Goal: Task Accomplishment & Management: Manage account settings

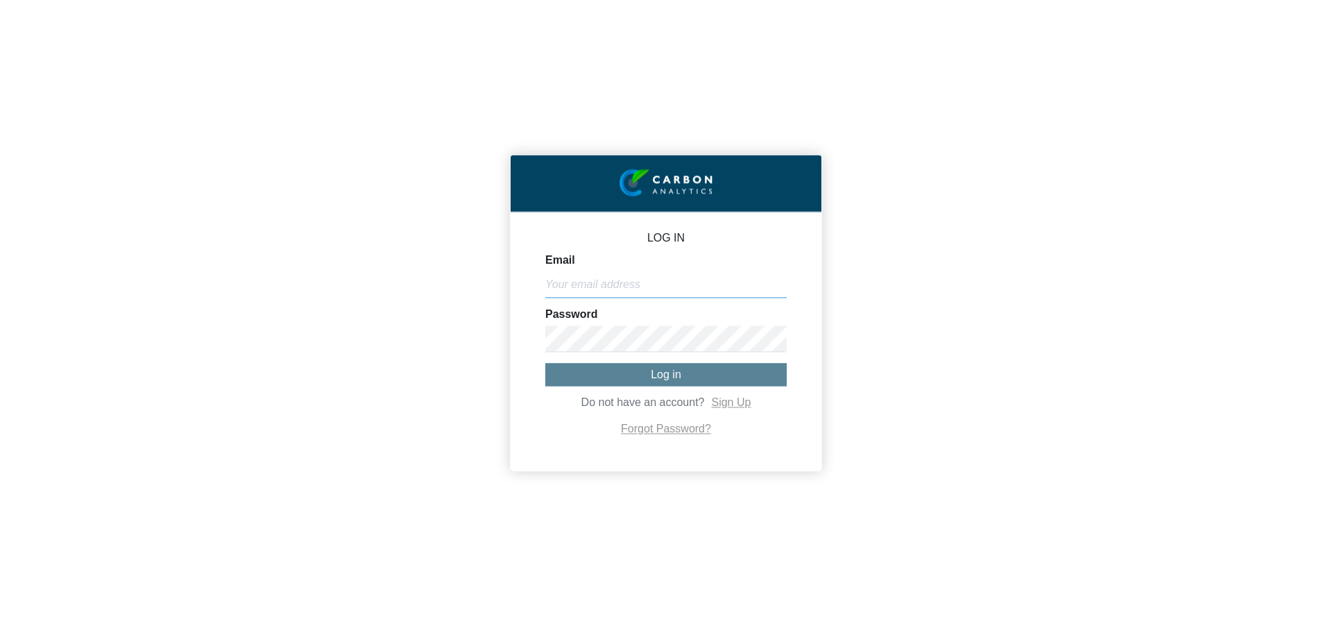
type input "[PERSON_NAME][EMAIL_ADDRESS][DOMAIN_NAME]"
click at [683, 375] on button "Log in" at bounding box center [665, 374] width 241 height 23
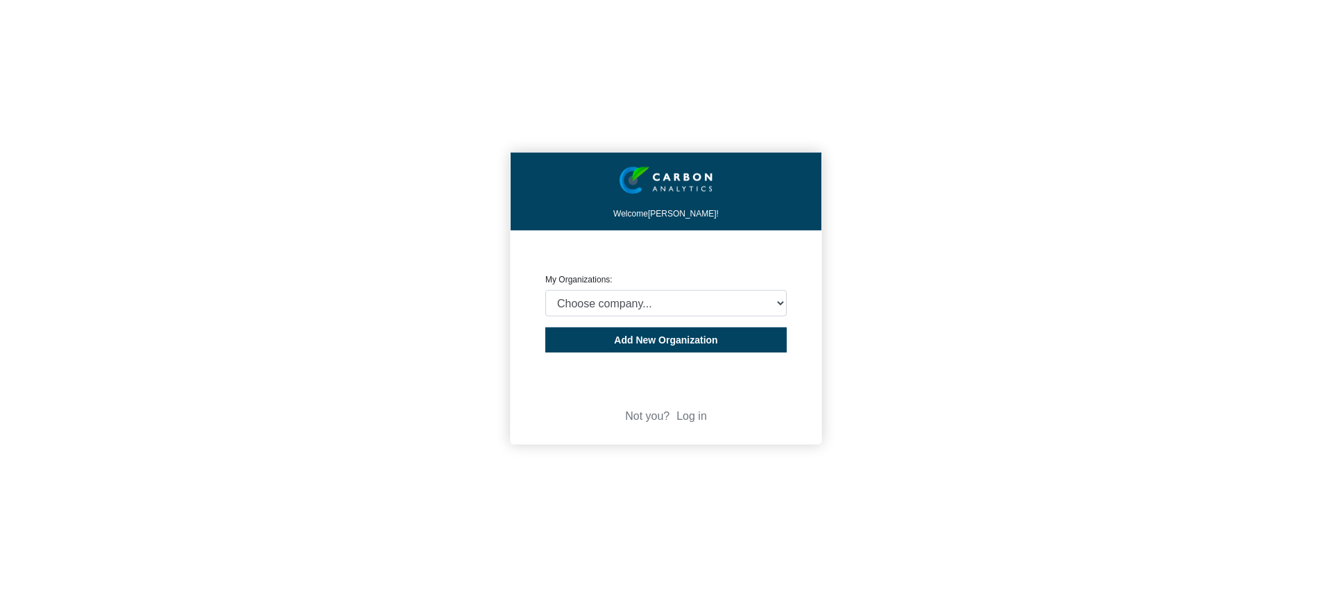
drag, startPoint x: 140, startPoint y: 0, endPoint x: 931, endPoint y: 84, distance: 795.3
click at [941, 80] on div "Welcome [PERSON_NAME]! CREATE ORGANIZATION My Organizations: Choose company... …" at bounding box center [666, 301] width 1332 height 603
click at [666, 316] on select "Choose company... COMPAGNIE MARMITES DES ILES LIMITÉE RIVIÈRE CITRON LTÉE MARIN…" at bounding box center [665, 303] width 241 height 26
select select "4406297"
click at [545, 290] on select "Choose company... COMPAGNIE MARMITES DES ILES LIMITÉE RIVIÈRE CITRON LTÉE MARIN…" at bounding box center [665, 303] width 241 height 26
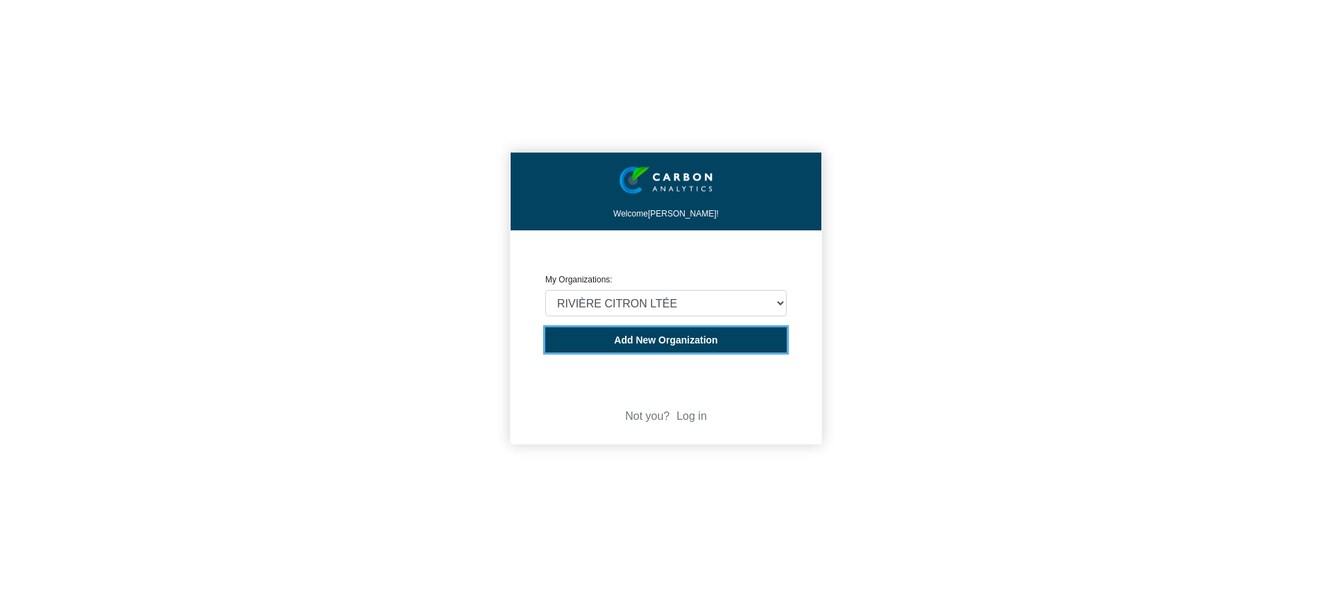
click at [707, 348] on button "Add New Organization" at bounding box center [665, 339] width 241 height 25
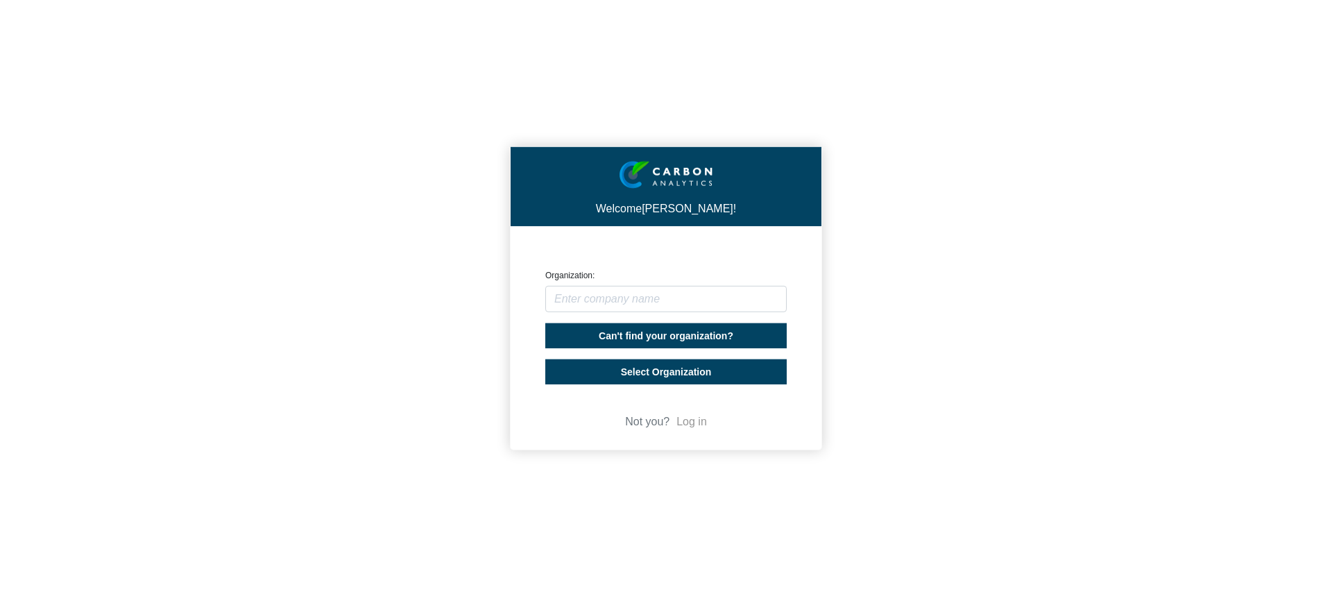
click at [691, 421] on link "Log in" at bounding box center [691, 422] width 31 height 12
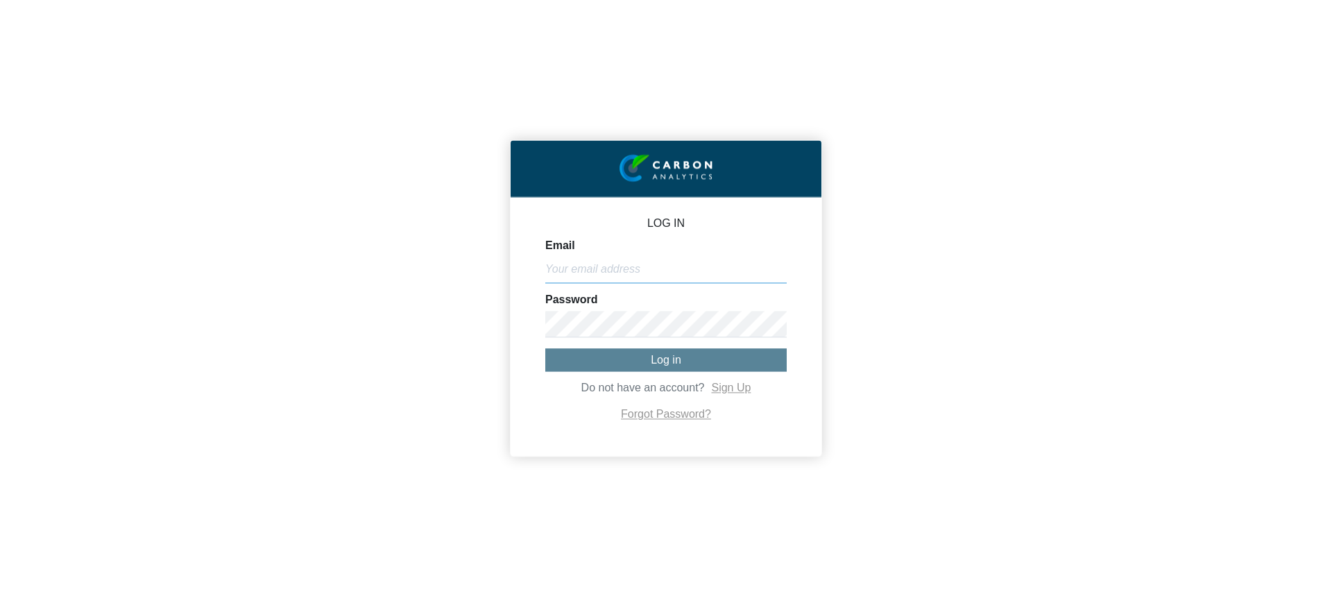
type input "elsa@hotels-attitude.com"
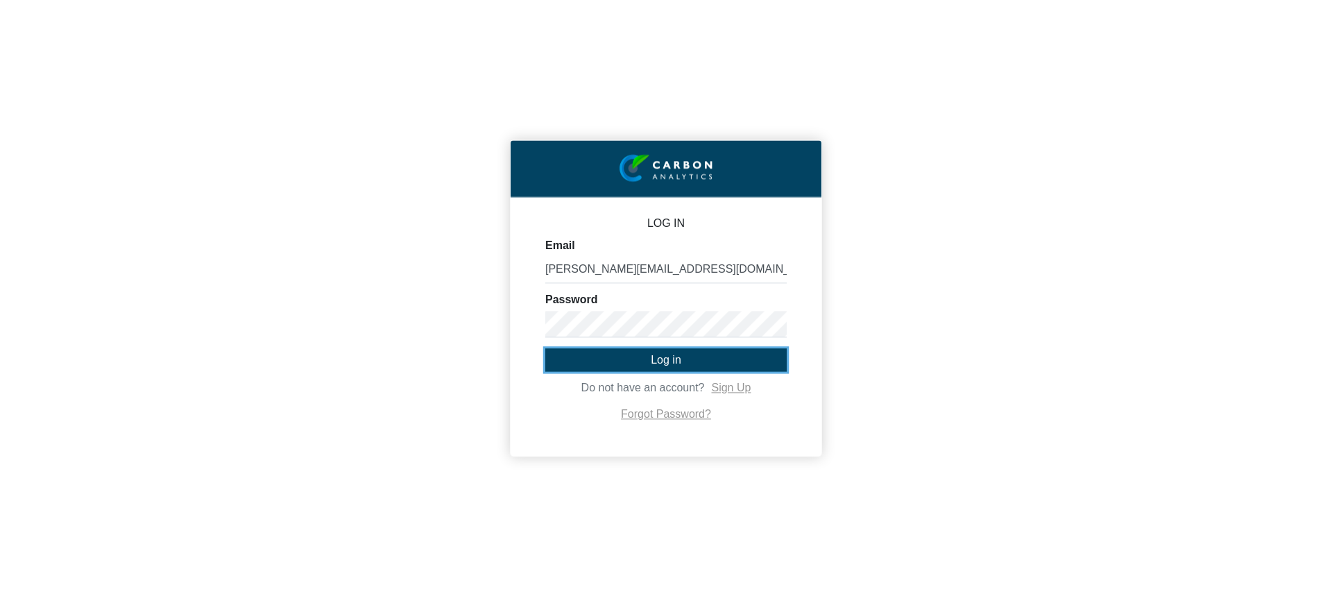
click at [640, 355] on button "Log in" at bounding box center [665, 359] width 241 height 23
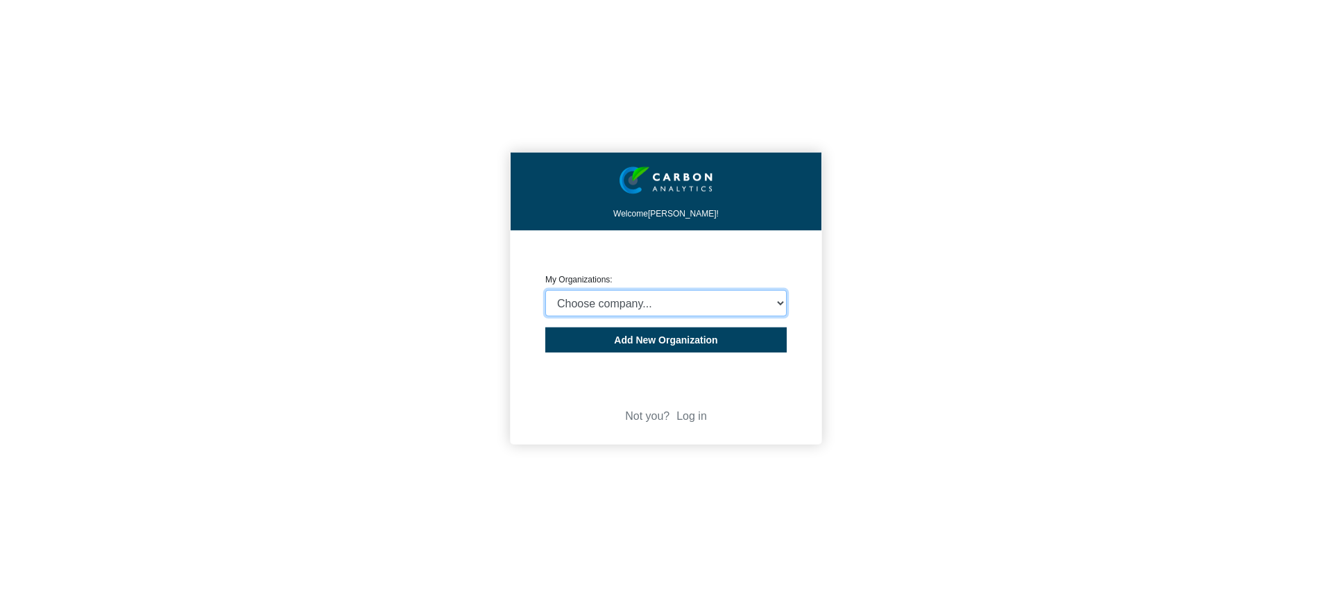
click at [644, 305] on select "Choose company... COMPAGNIE MARMITES DES ILES LIMITÉE RIVIÈRE CITRON LTÉE MARIN…" at bounding box center [665, 303] width 241 height 26
select select "4406293"
click at [545, 290] on select "Choose company... COMPAGNIE MARMITES DES ILES LIMITÉE RIVIÈRE CITRON LTÉE MARIN…" at bounding box center [665, 303] width 241 height 26
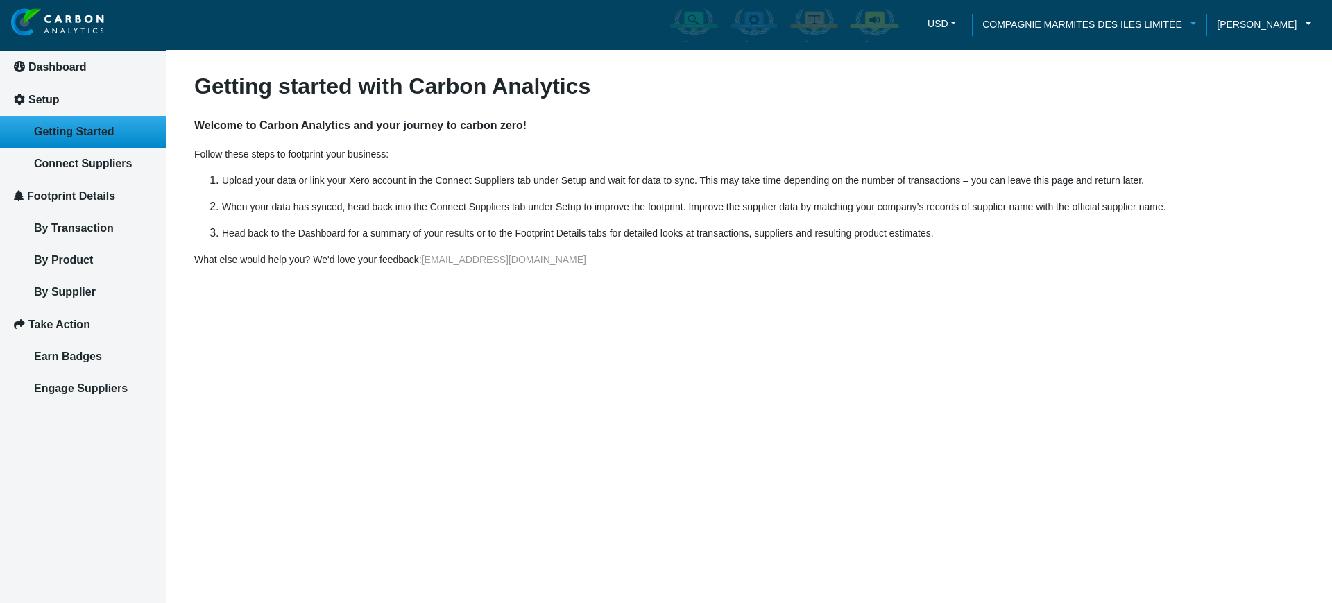
click at [1182, 24] on span "COMPAGNIE MARMITES DES ILES LIMITÉE" at bounding box center [1082, 24] width 200 height 15
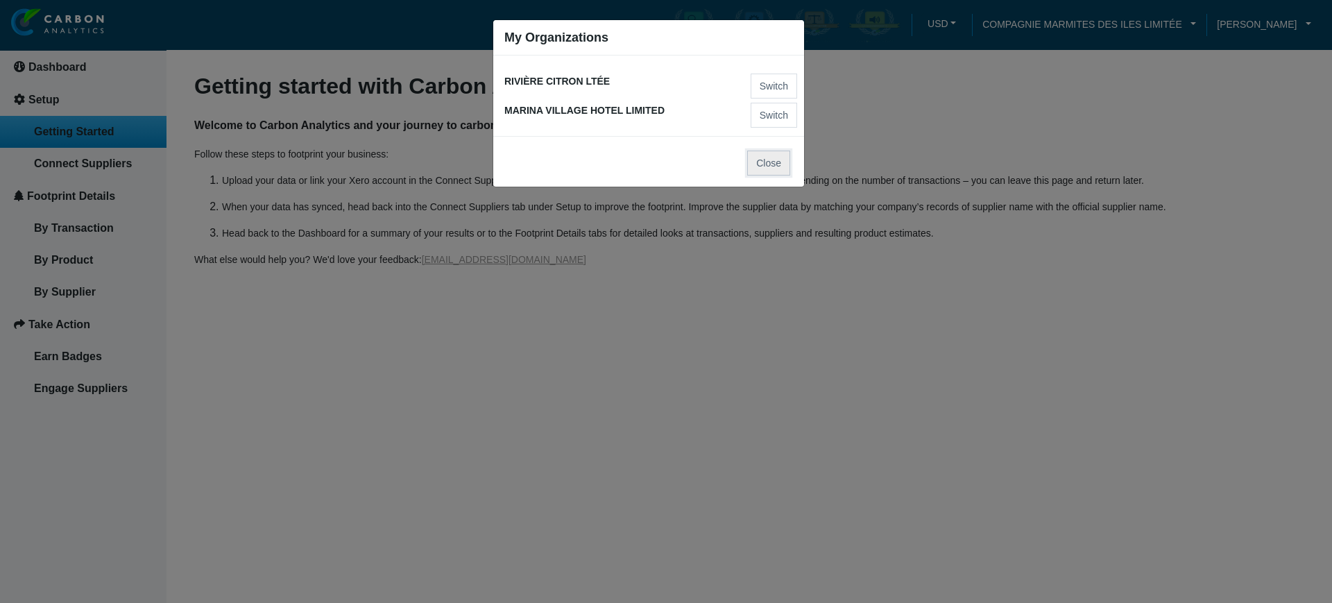
click at [770, 159] on button "Close" at bounding box center [768, 163] width 43 height 25
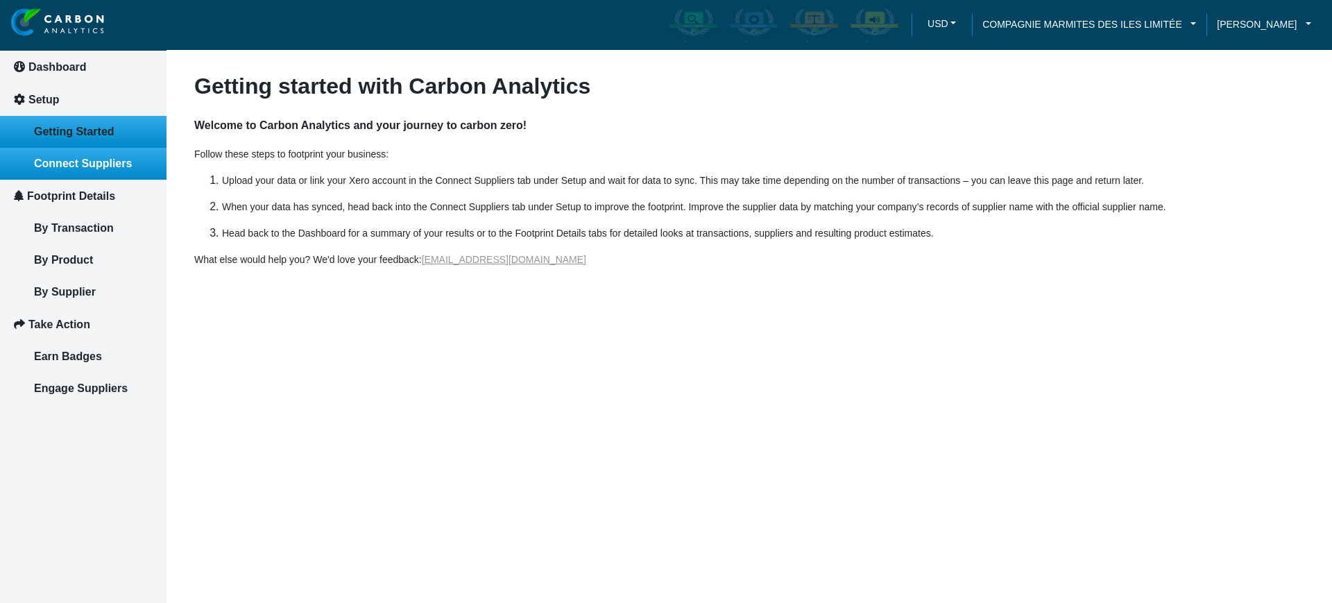
click at [115, 160] on span "Connect Suppliers" at bounding box center [83, 163] width 98 height 12
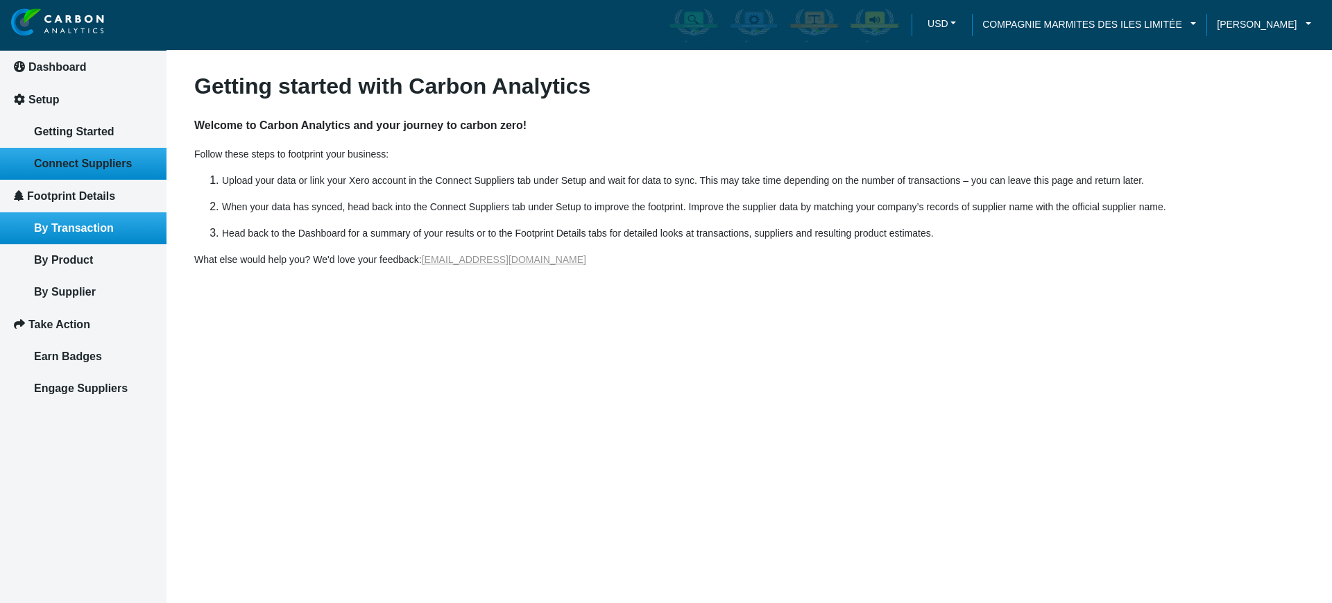
click at [120, 236] on link "By Transaction" at bounding box center [83, 228] width 166 height 32
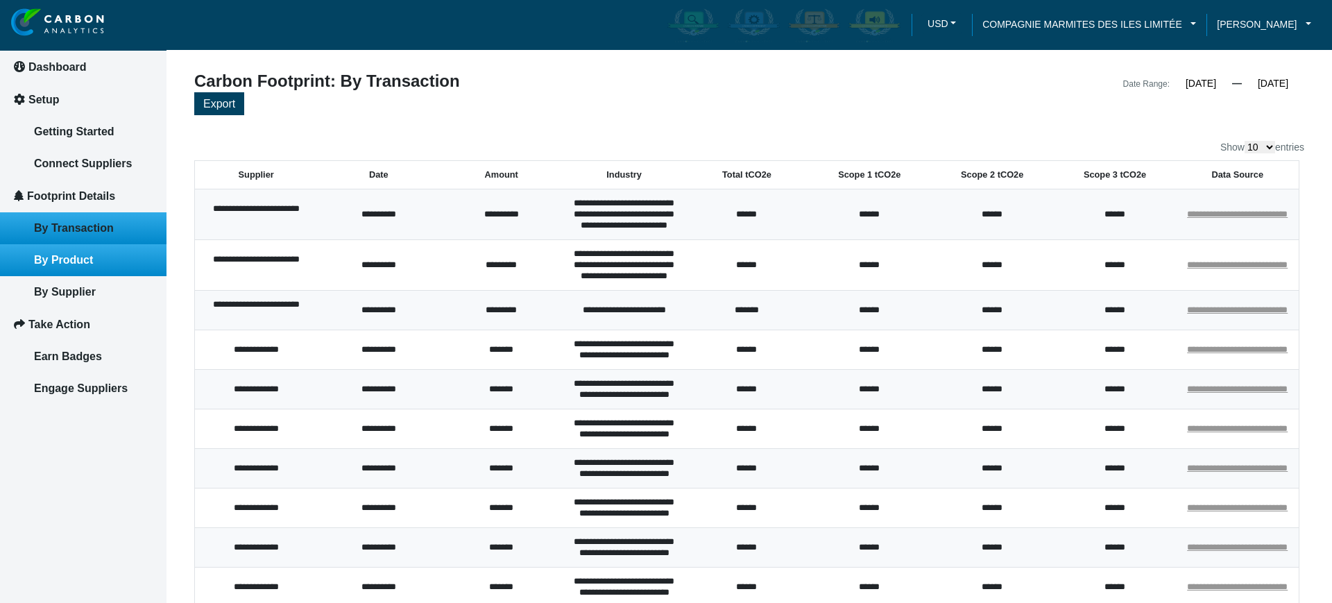
click at [87, 262] on span "By Product" at bounding box center [63, 260] width 59 height 12
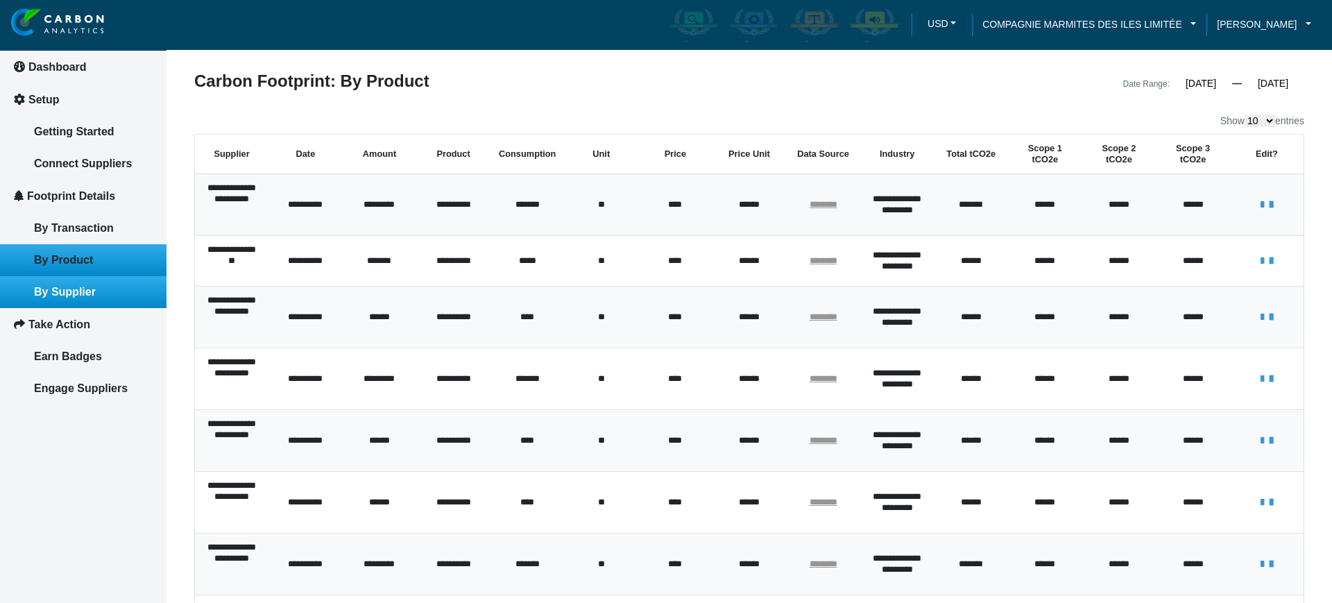
click at [103, 296] on link "By Supplier" at bounding box center [83, 292] width 166 height 32
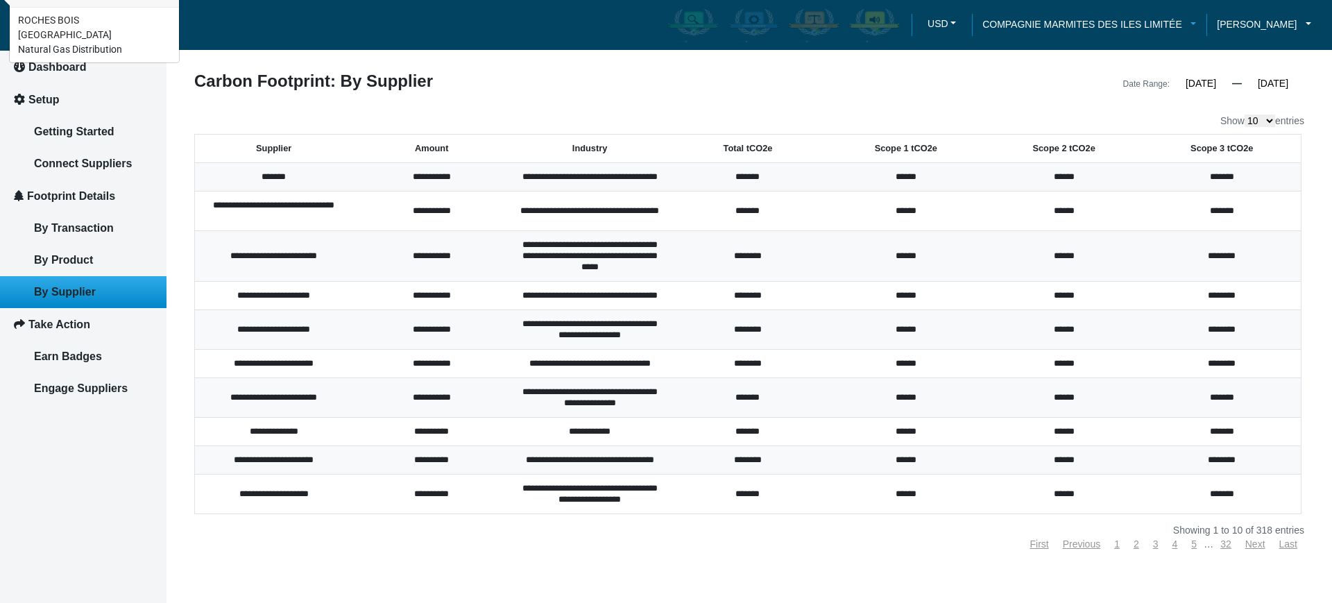
click at [1063, 24] on span "COMPAGNIE MARMITES DES ILES LIMITÉE" at bounding box center [1082, 24] width 200 height 15
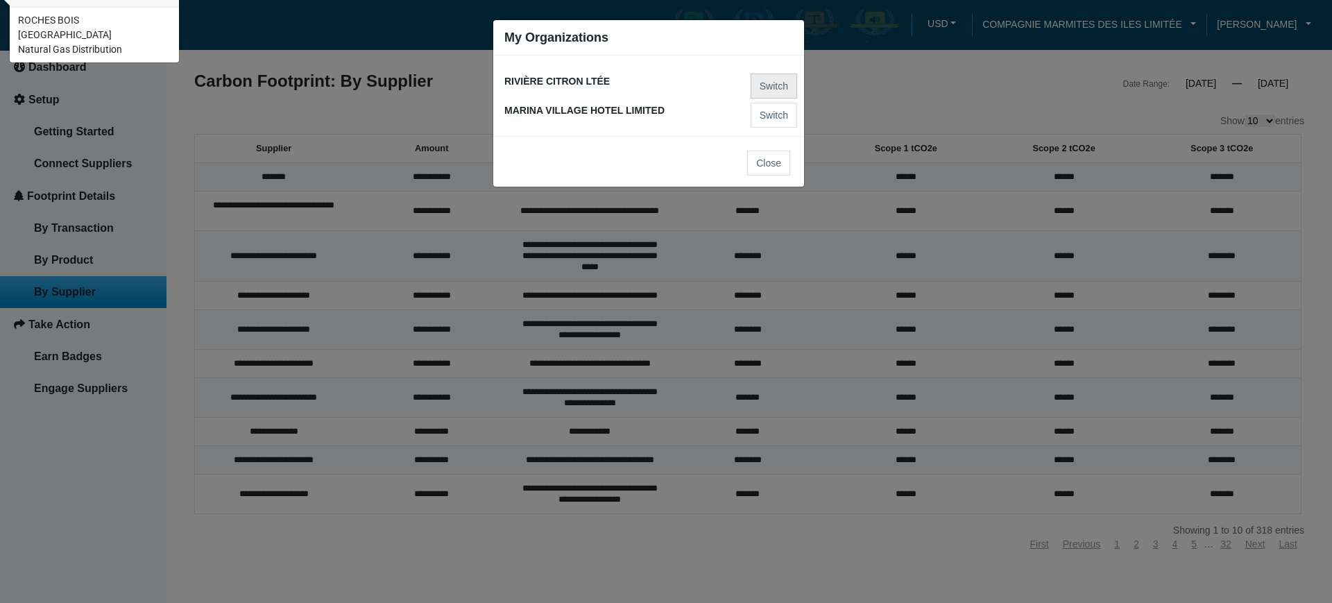
click at [763, 83] on button "Switch" at bounding box center [774, 86] width 46 height 25
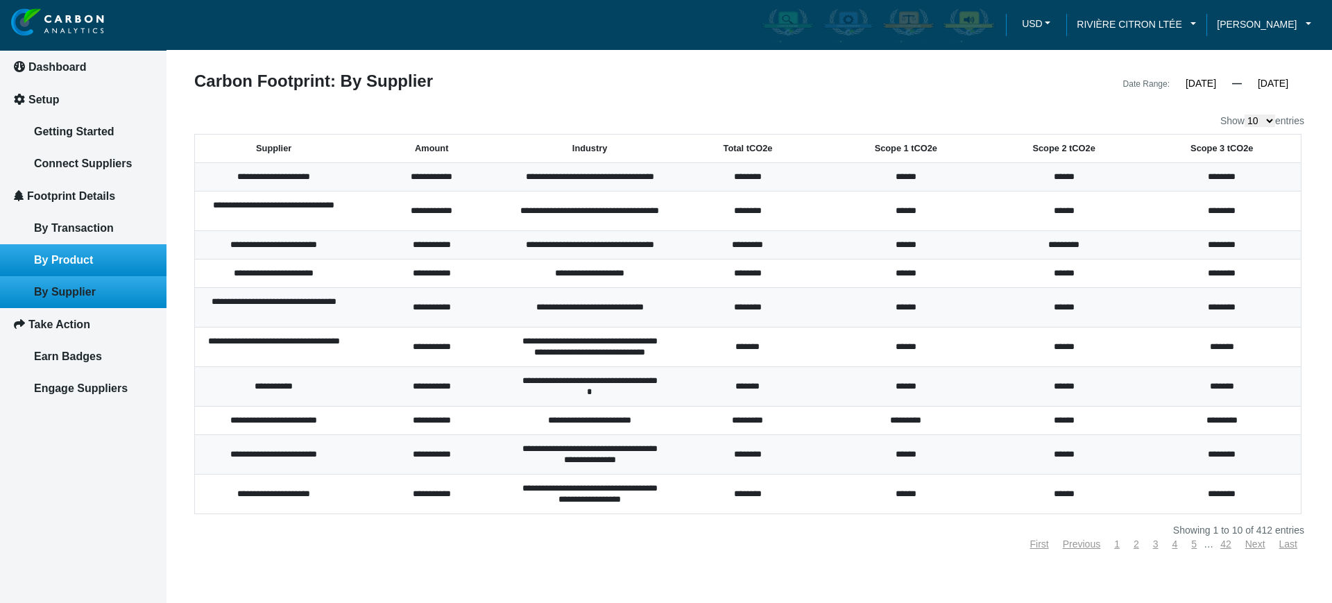
click at [118, 265] on link "By Product" at bounding box center [83, 260] width 166 height 32
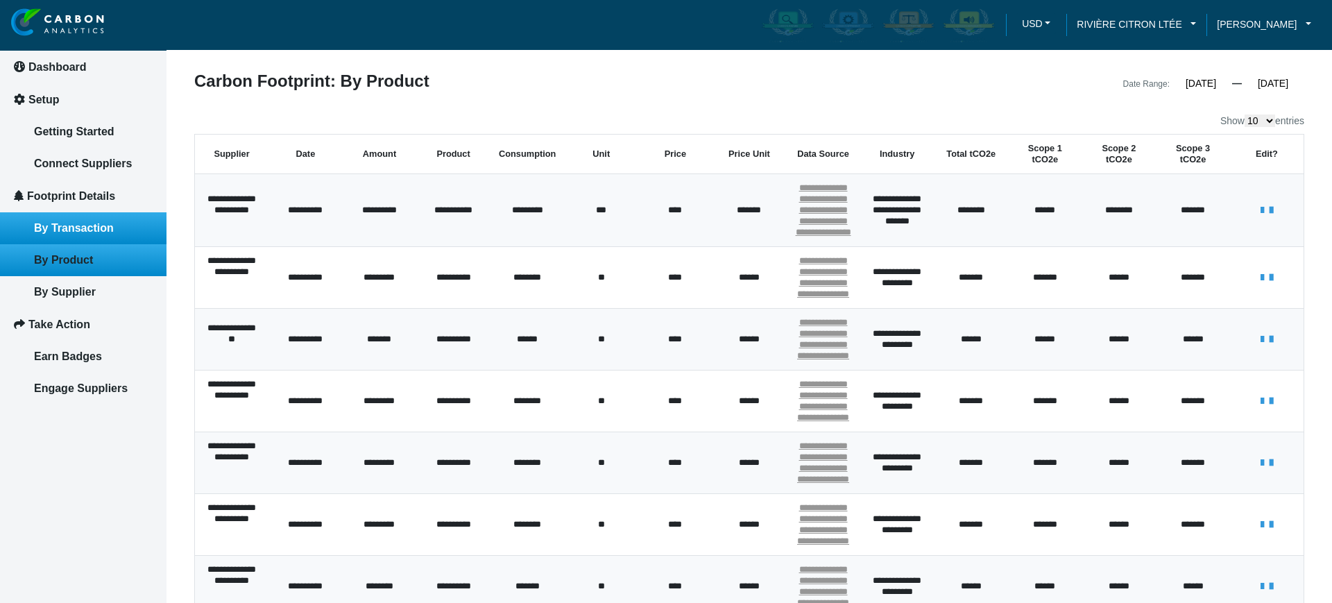
click at [126, 215] on link "By Transaction" at bounding box center [83, 228] width 166 height 32
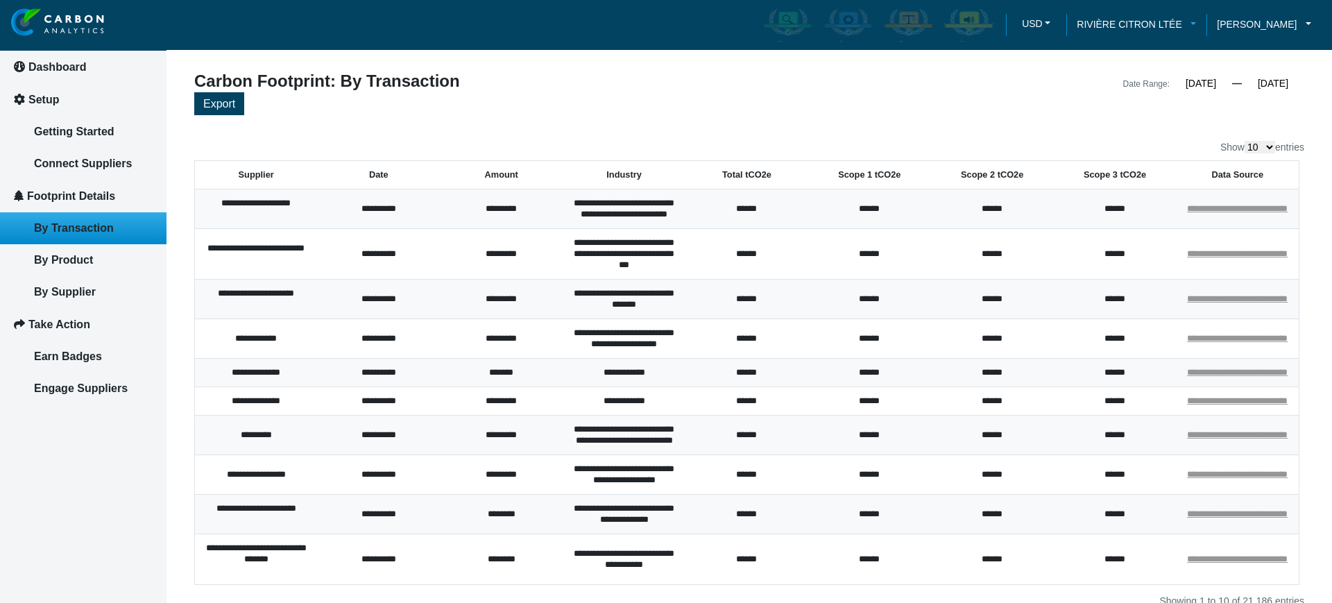
click at [1206, 25] on link "RIVIÈRE CITRON LTÉE" at bounding box center [1136, 24] width 140 height 15
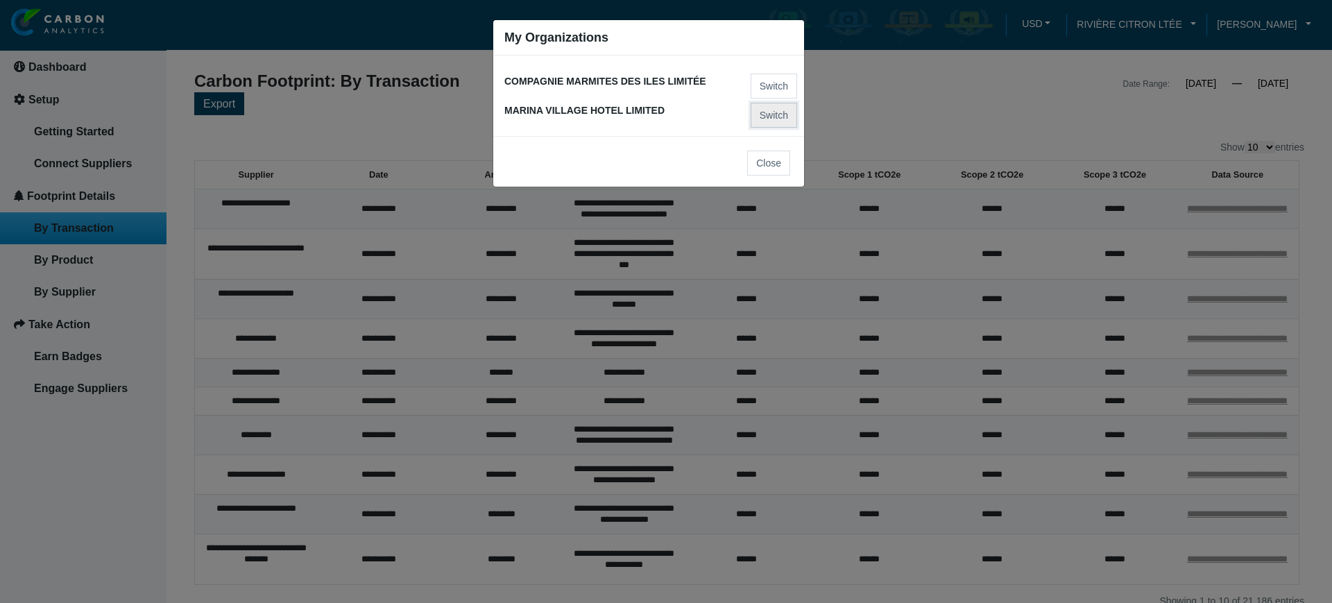
click at [765, 111] on button "Switch" at bounding box center [774, 115] width 46 height 25
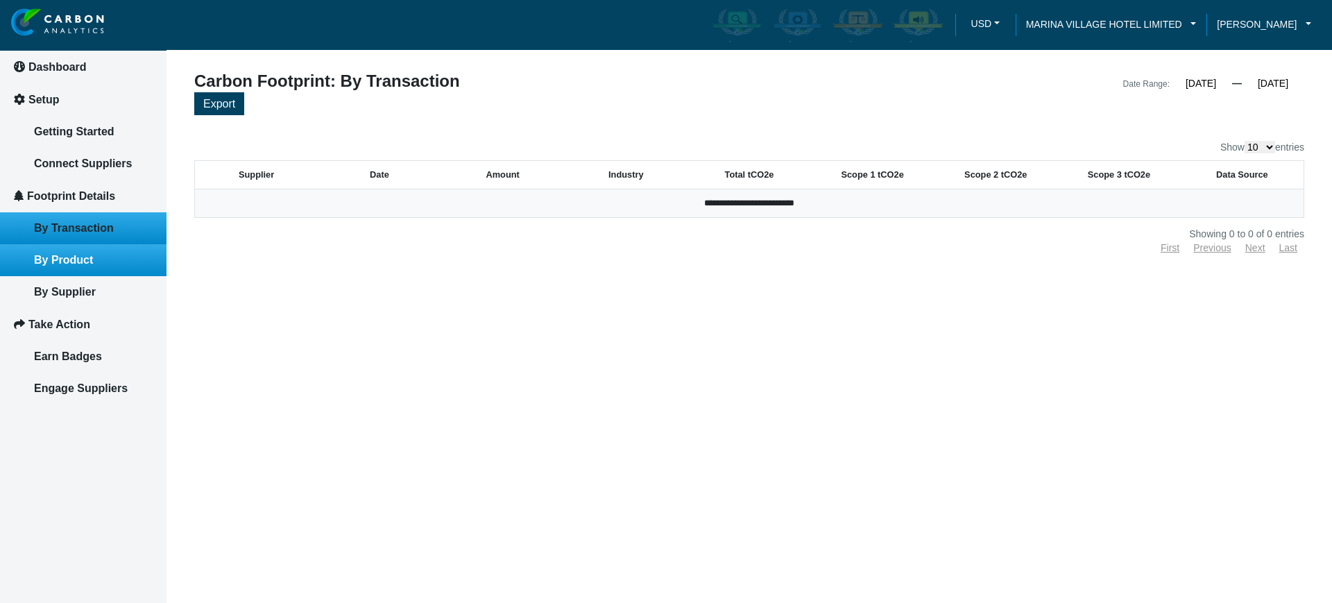
click at [130, 267] on link "By Product" at bounding box center [83, 260] width 166 height 32
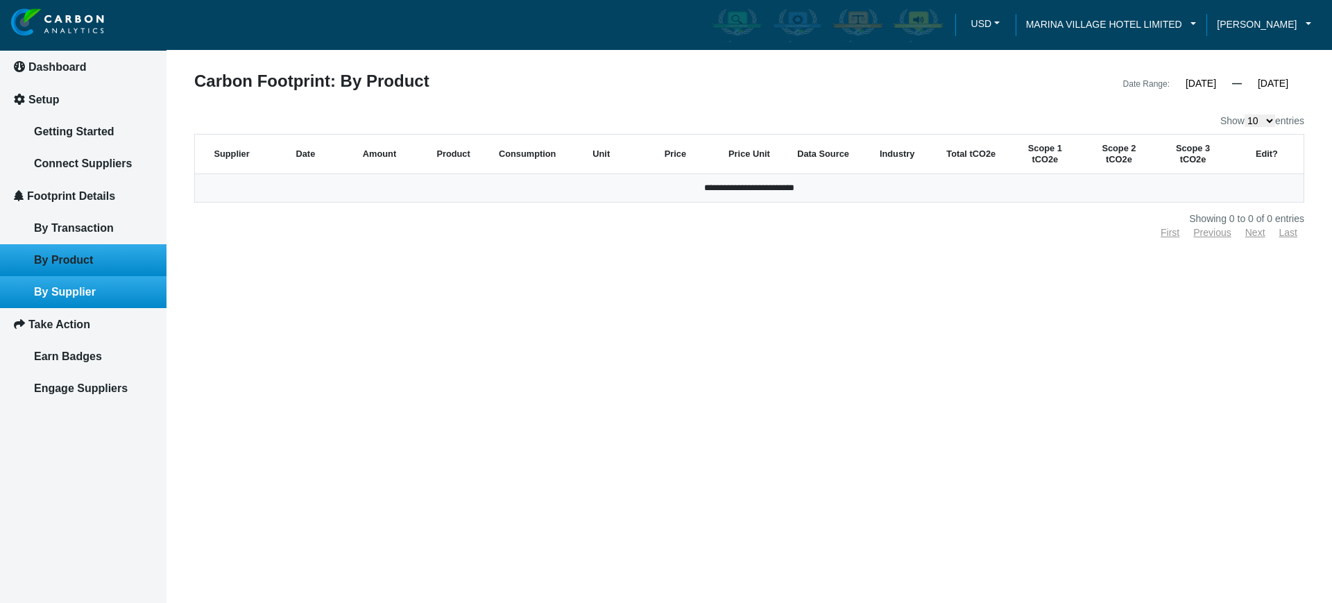
click at [130, 287] on link "By Supplier" at bounding box center [83, 292] width 166 height 32
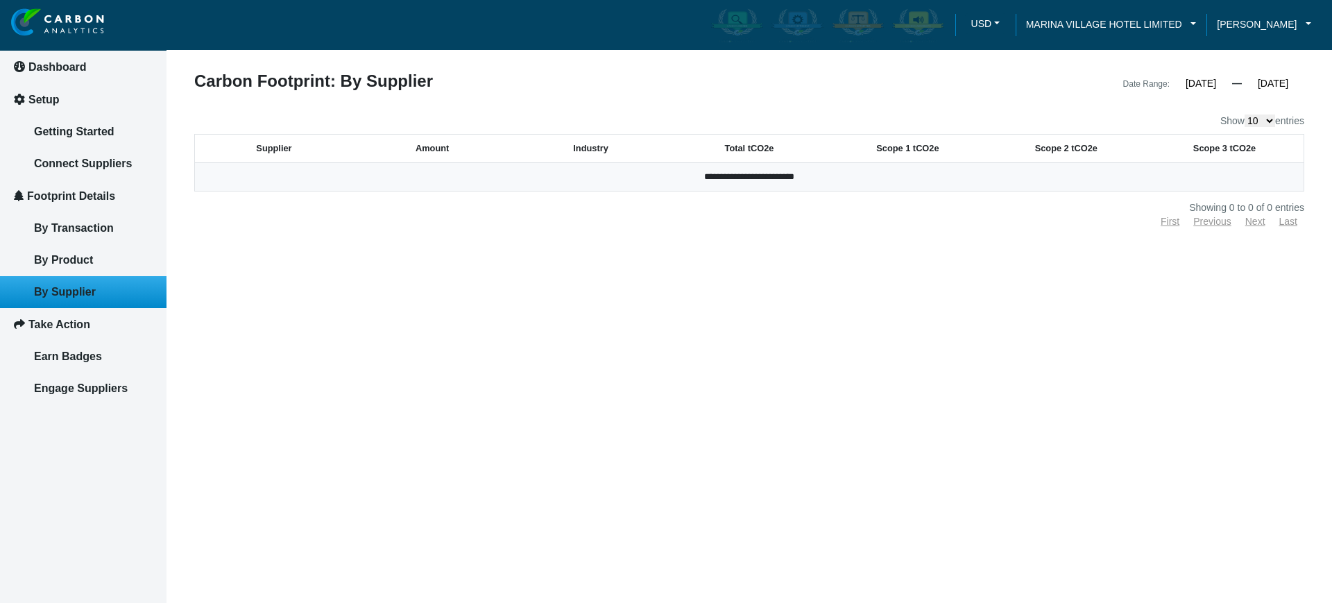
click at [549, 449] on article "**********" at bounding box center [748, 301] width 1165 height 603
click at [1182, 19] on span "MARINA VILLAGE HOTEL LIMITED" at bounding box center [1104, 24] width 156 height 15
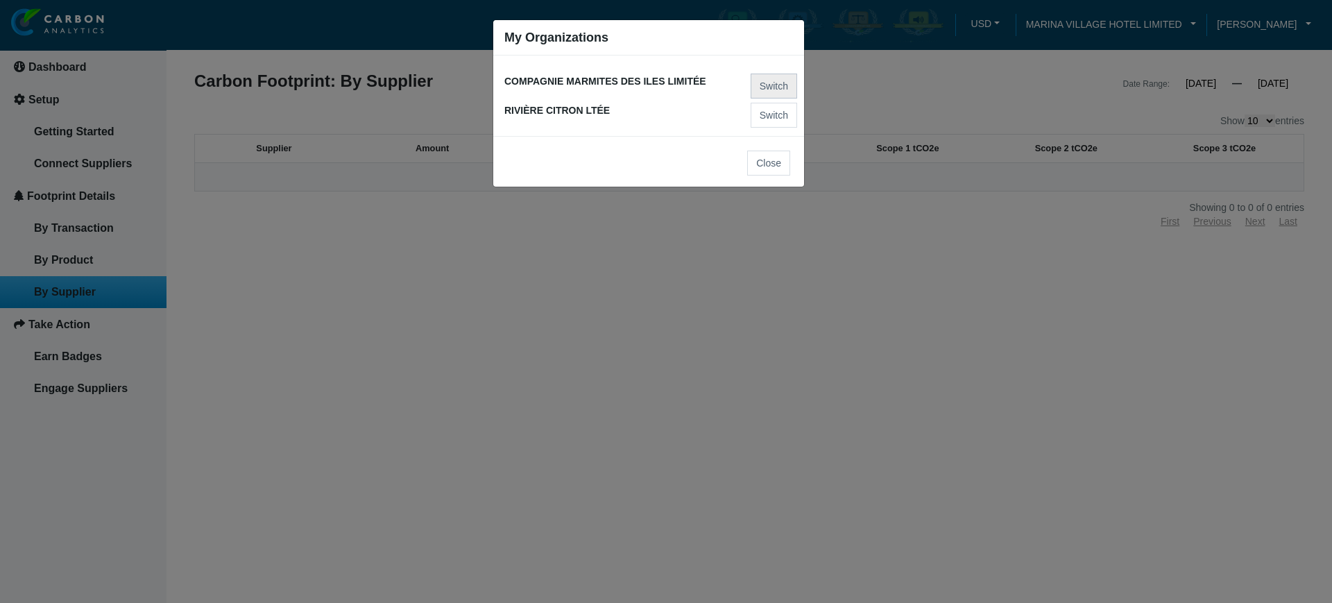
click at [782, 93] on button "Switch" at bounding box center [774, 86] width 46 height 25
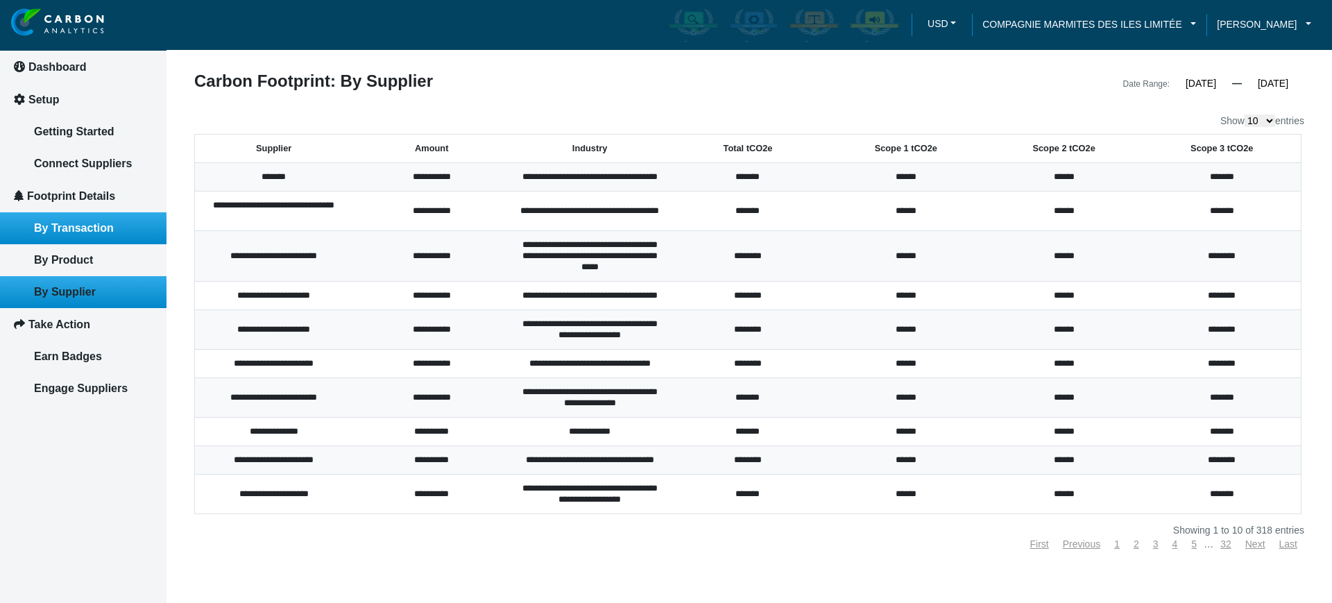
click at [147, 234] on link "By Transaction" at bounding box center [83, 228] width 166 height 32
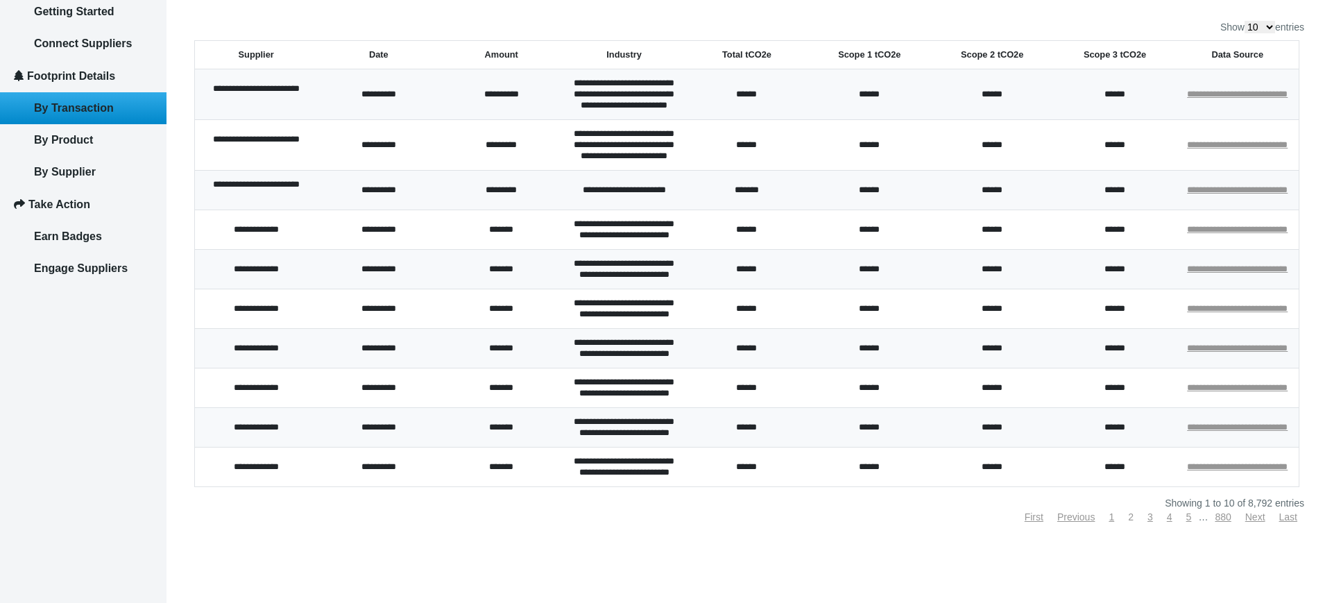
click at [1128, 518] on link "2" at bounding box center [1131, 516] width 6 height 11
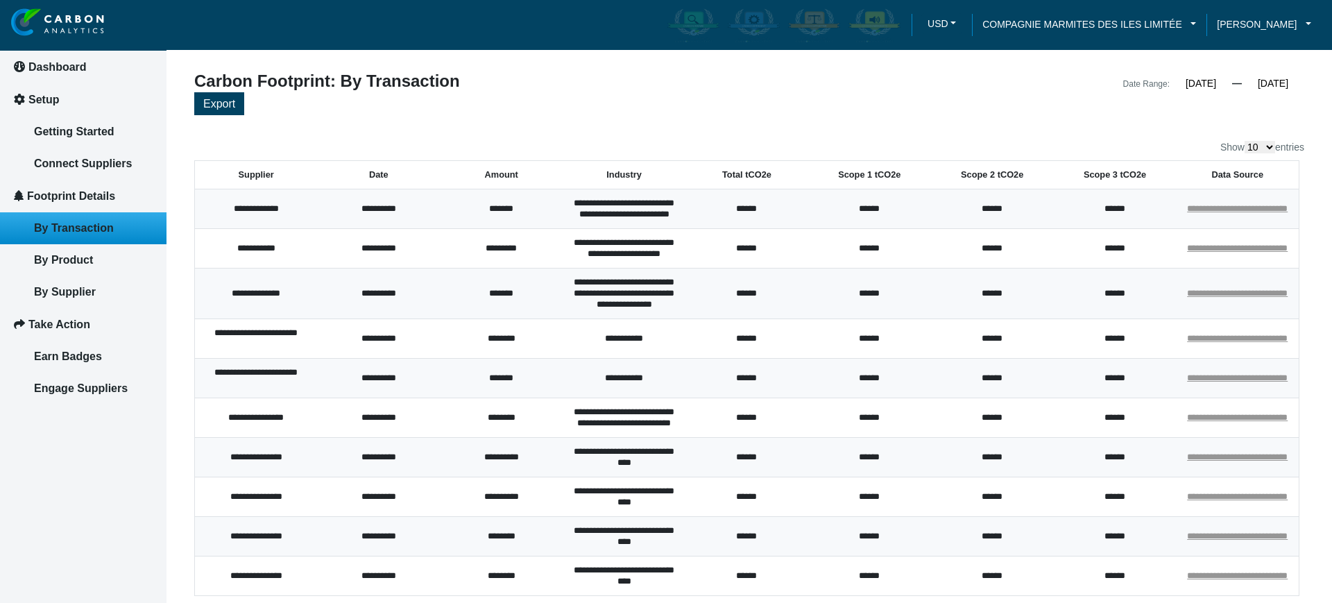
click at [391, 161] on th "Date" at bounding box center [378, 175] width 123 height 28
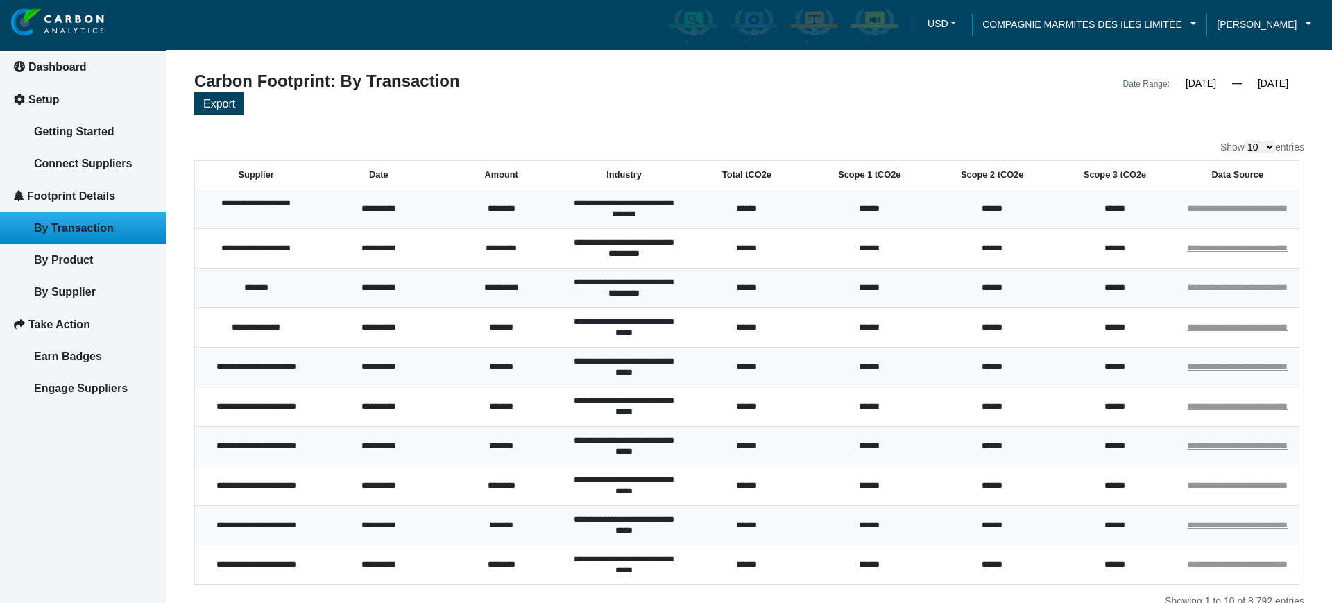
click at [351, 173] on th "Date" at bounding box center [378, 175] width 123 height 28
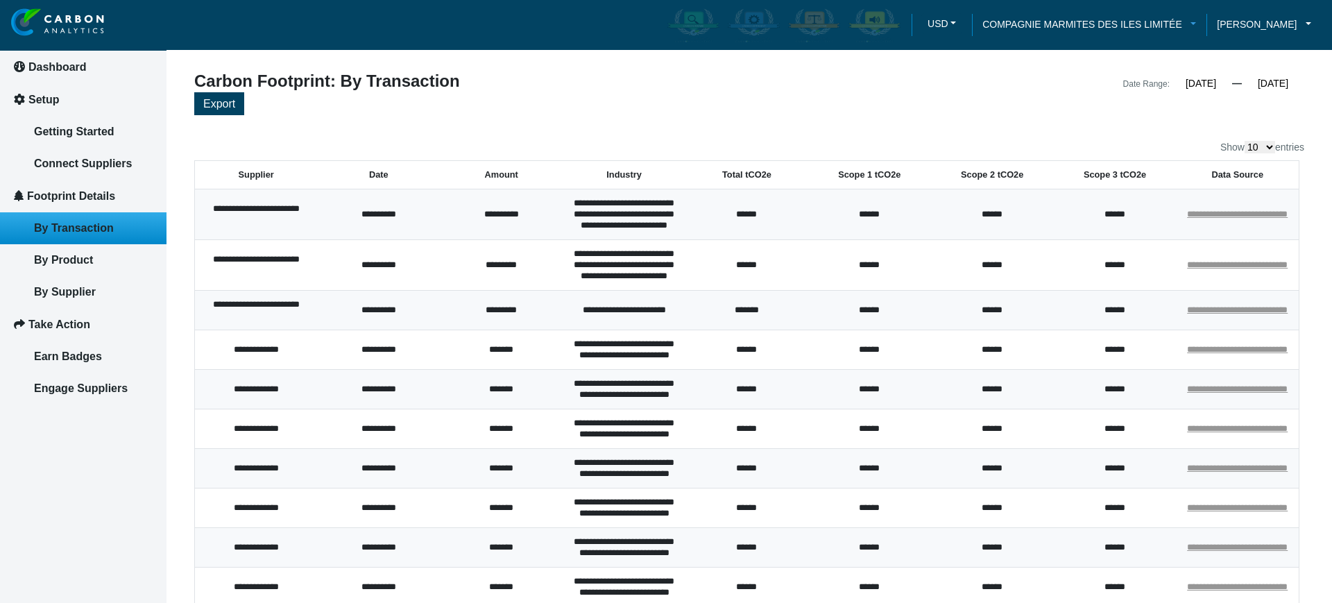
click at [1048, 30] on span "COMPAGNIE MARMITES DES ILES LIMITÉE" at bounding box center [1082, 24] width 200 height 15
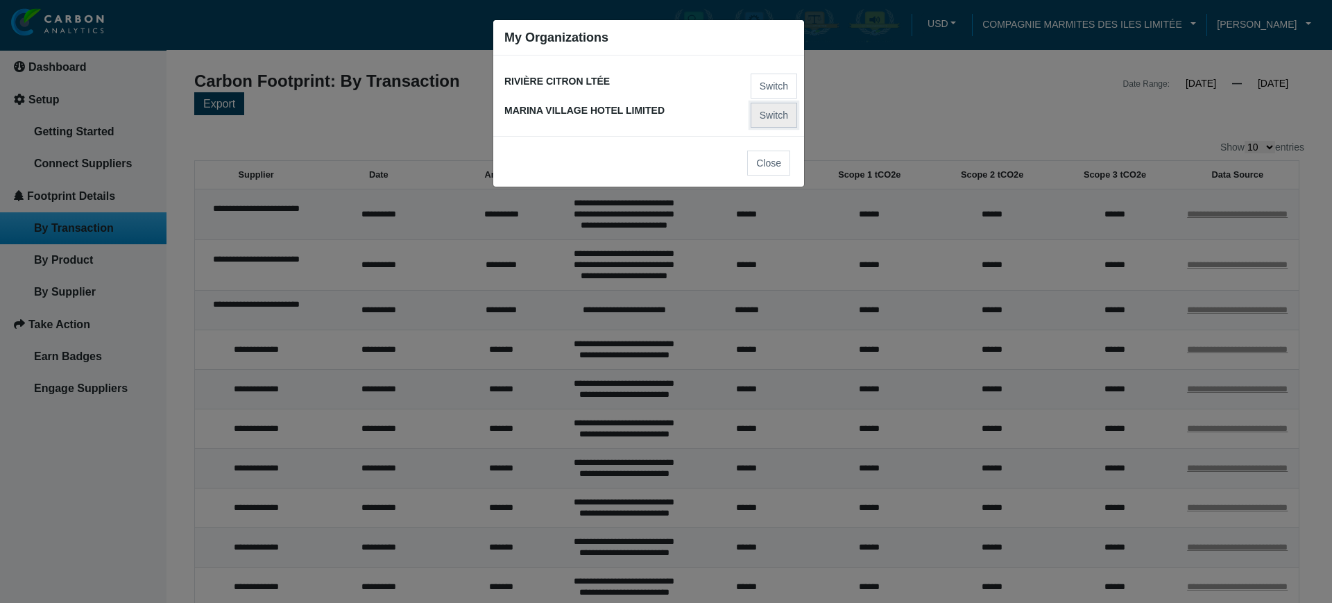
click at [773, 117] on button "Switch" at bounding box center [774, 115] width 46 height 25
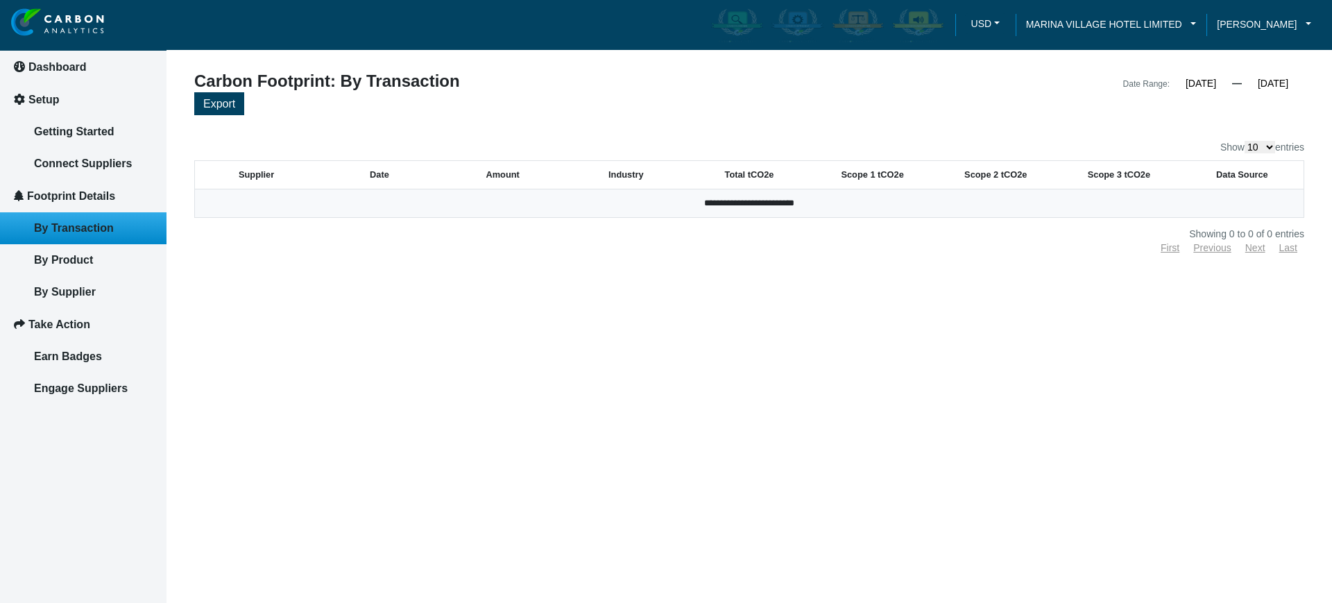
click at [1095, 39] on li "MARINA VILLAGE HOTEL LIMITED" at bounding box center [1111, 24] width 191 height 43
click at [1097, 25] on span "MARINA VILLAGE HOTEL LIMITED" at bounding box center [1104, 24] width 156 height 15
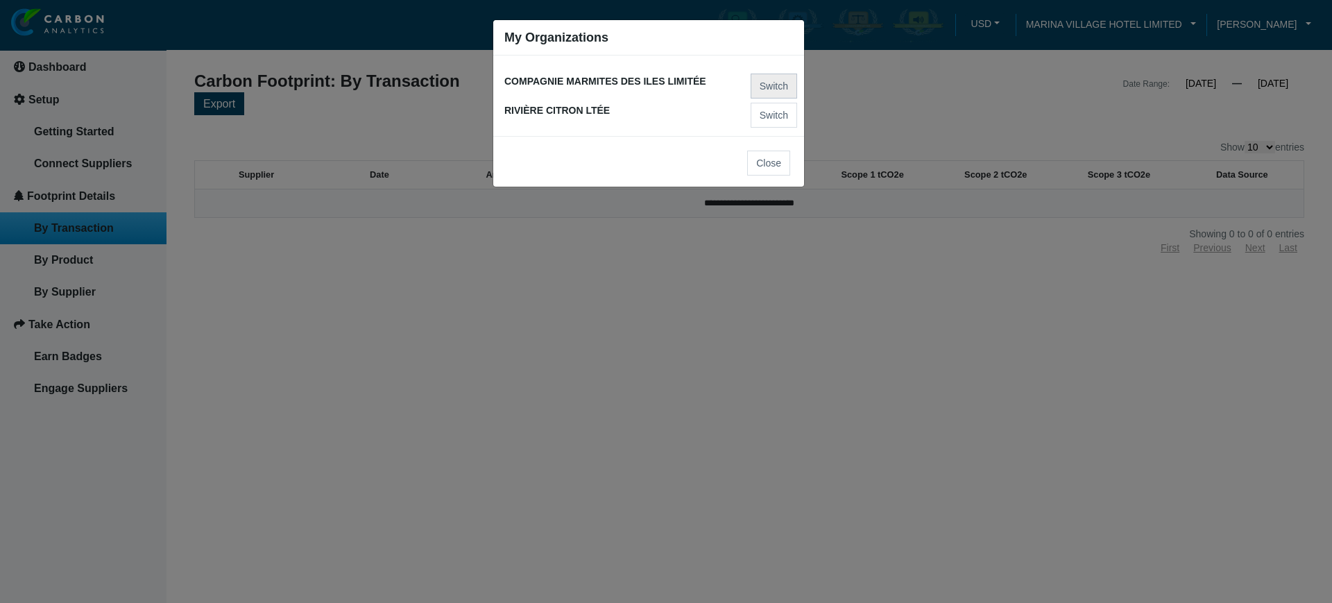
click at [774, 88] on button "Switch" at bounding box center [774, 86] width 46 height 25
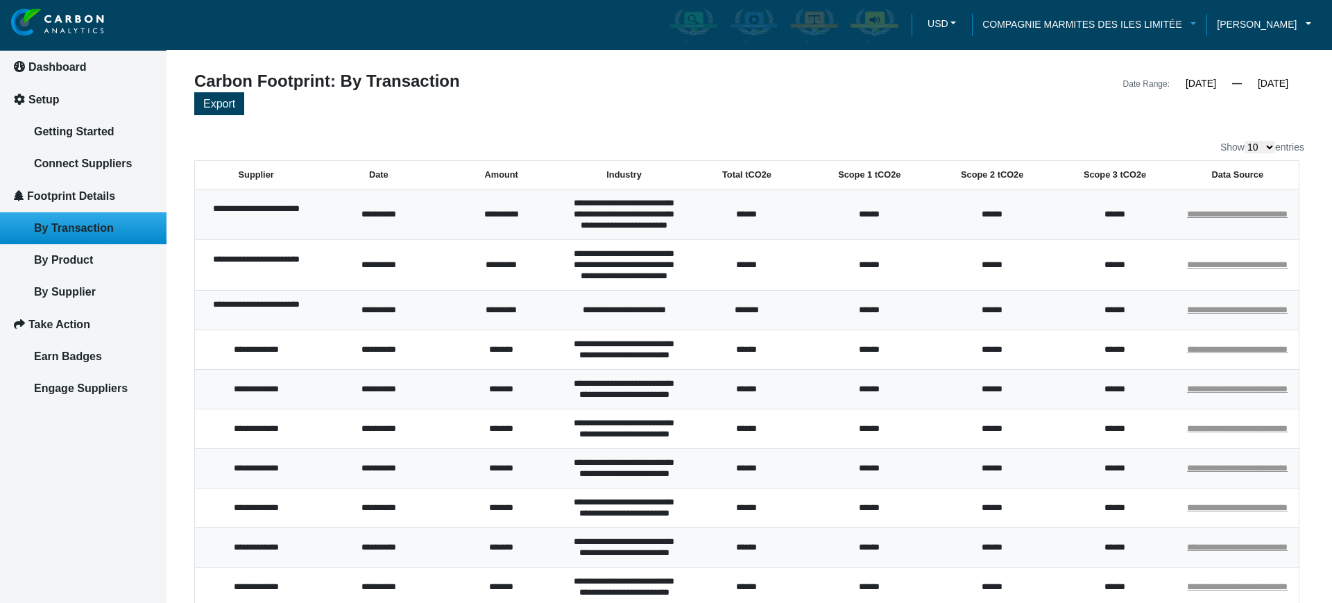
click at [1132, 21] on span "COMPAGNIE MARMITES DES ILES LIMITÉE" at bounding box center [1082, 24] width 200 height 15
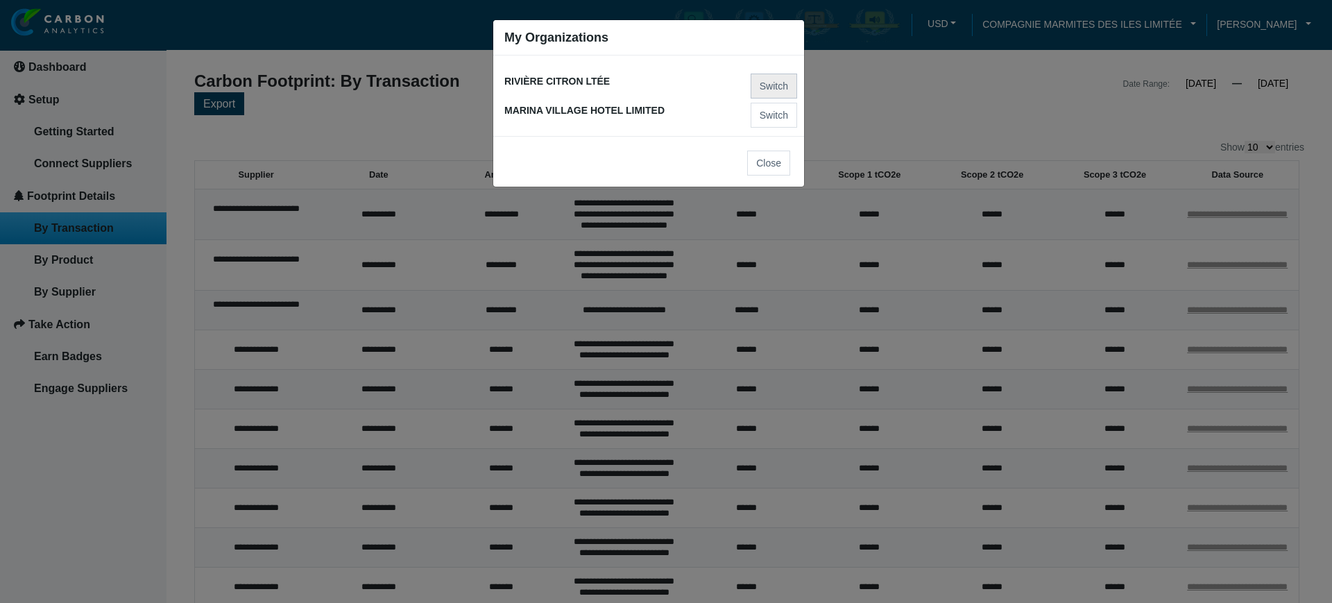
click at [767, 87] on button "Switch" at bounding box center [774, 86] width 46 height 25
click at [762, 86] on button "Switch" at bounding box center [774, 86] width 46 height 25
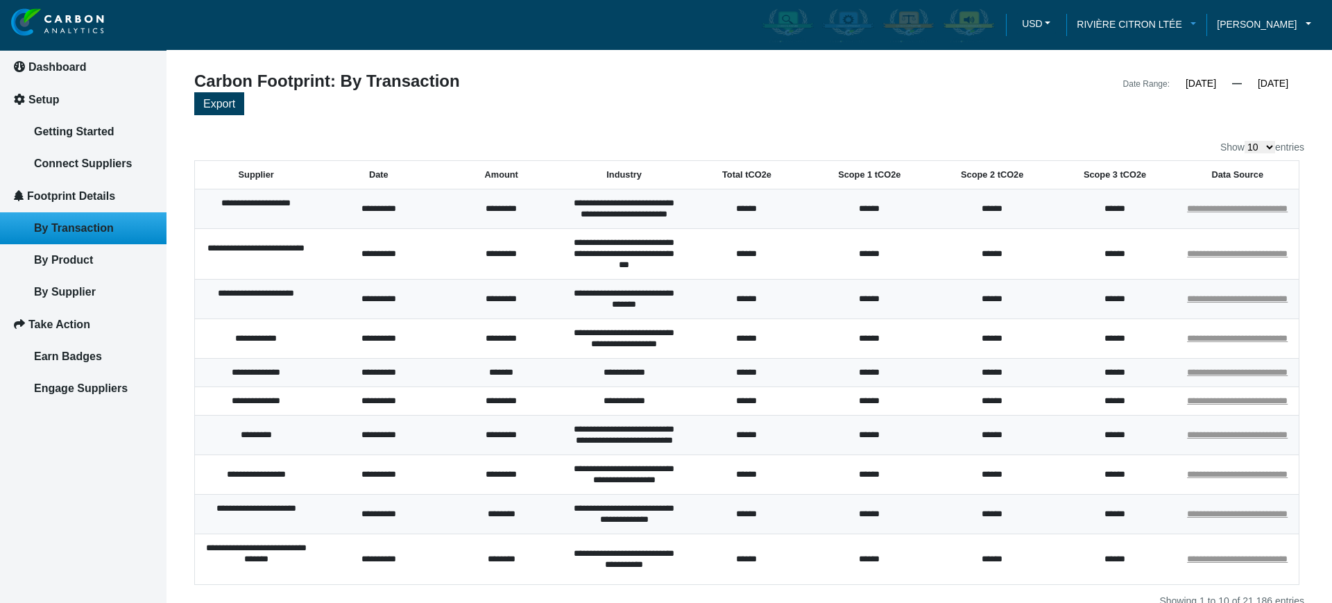
click at [1167, 19] on span "RIVIÈRE CITRON LTÉE" at bounding box center [1129, 24] width 105 height 15
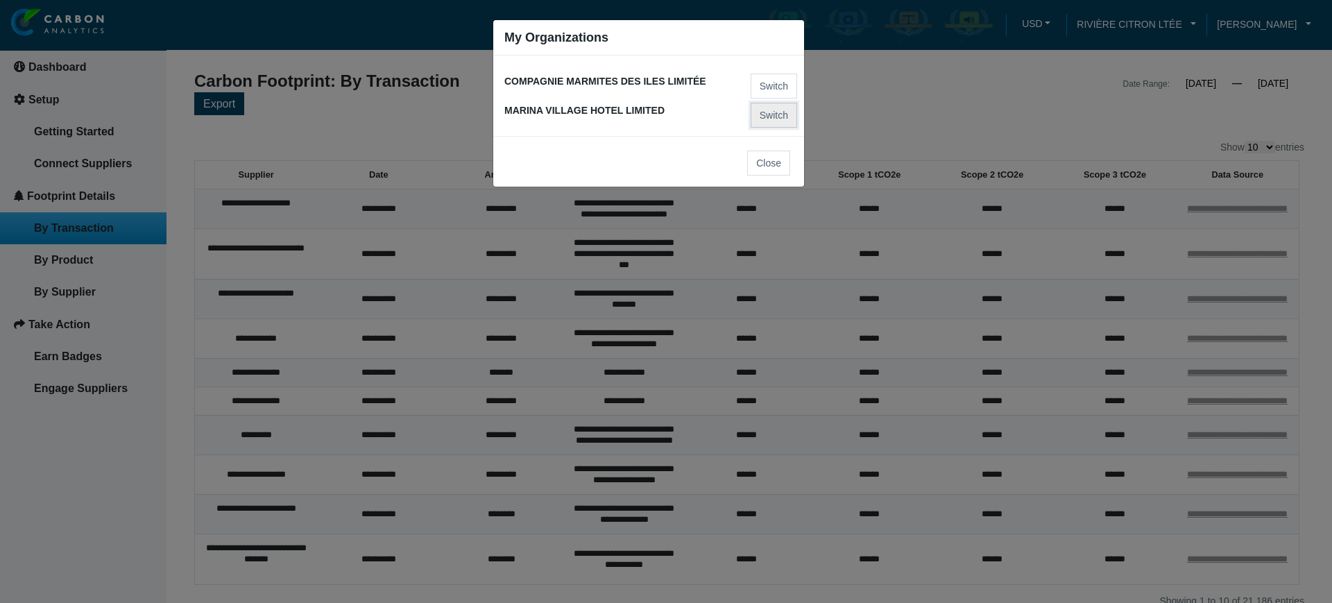
click at [771, 120] on button "Switch" at bounding box center [774, 115] width 46 height 25
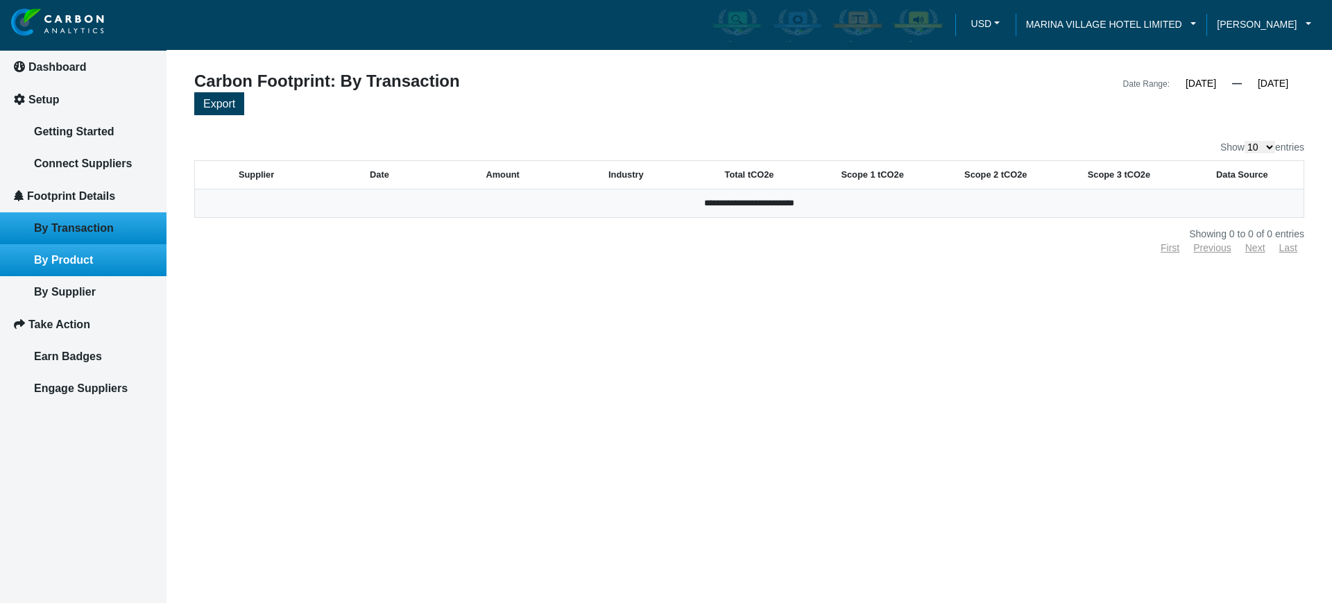
click at [128, 248] on link "By Product" at bounding box center [83, 260] width 166 height 32
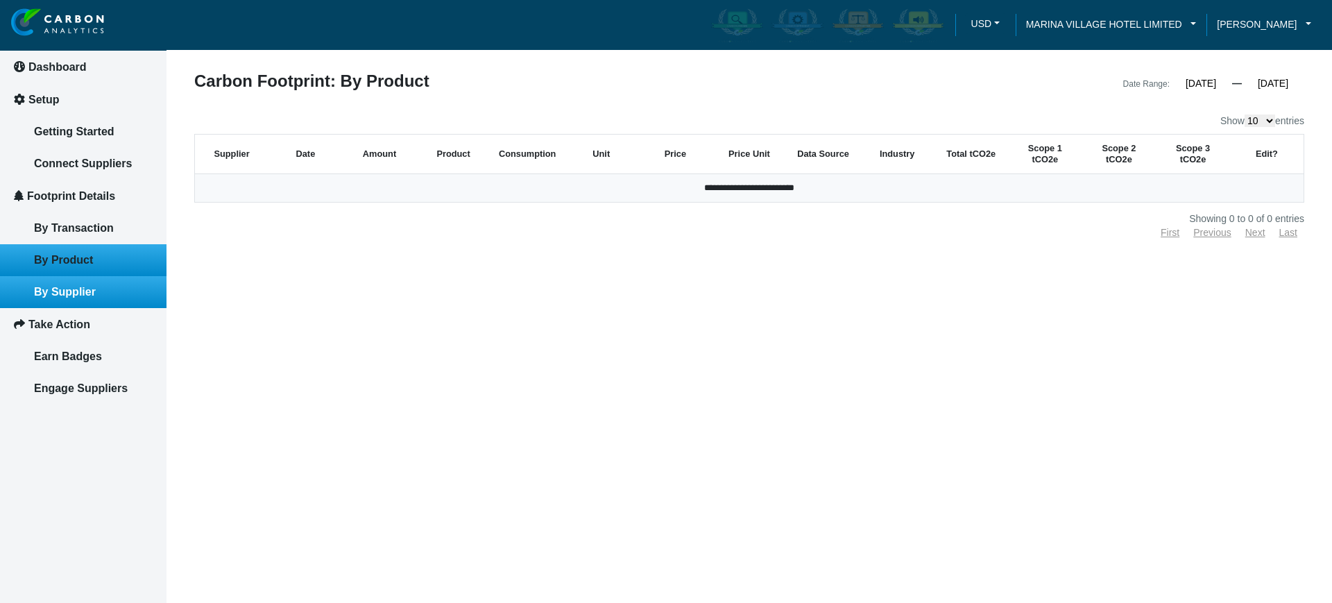
click at [145, 284] on link "By Supplier" at bounding box center [83, 292] width 166 height 32
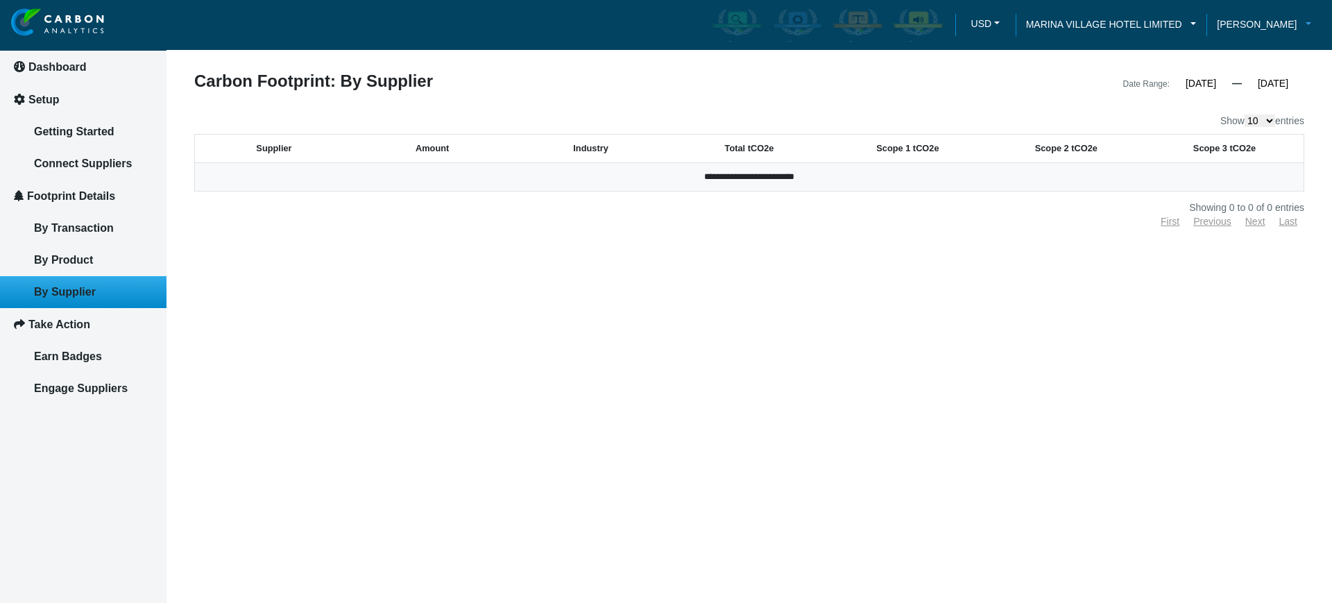
click at [1272, 28] on span "[PERSON_NAME]" at bounding box center [1257, 24] width 80 height 15
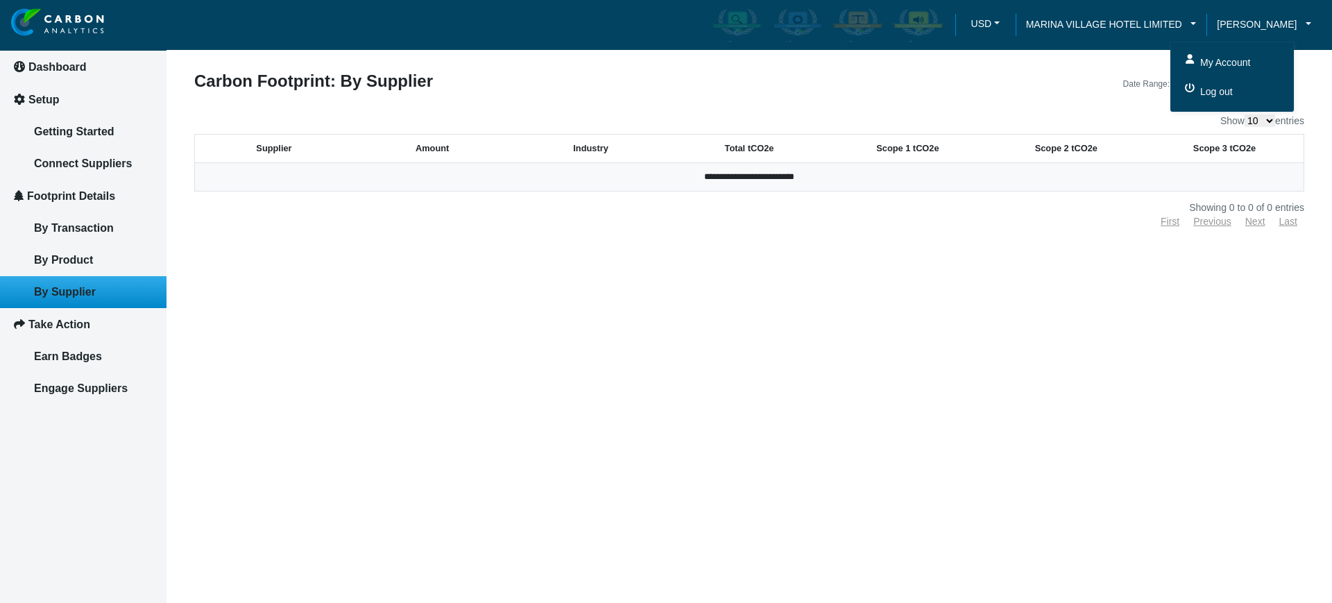
click at [1233, 89] on span "Log out" at bounding box center [1215, 91] width 36 height 15
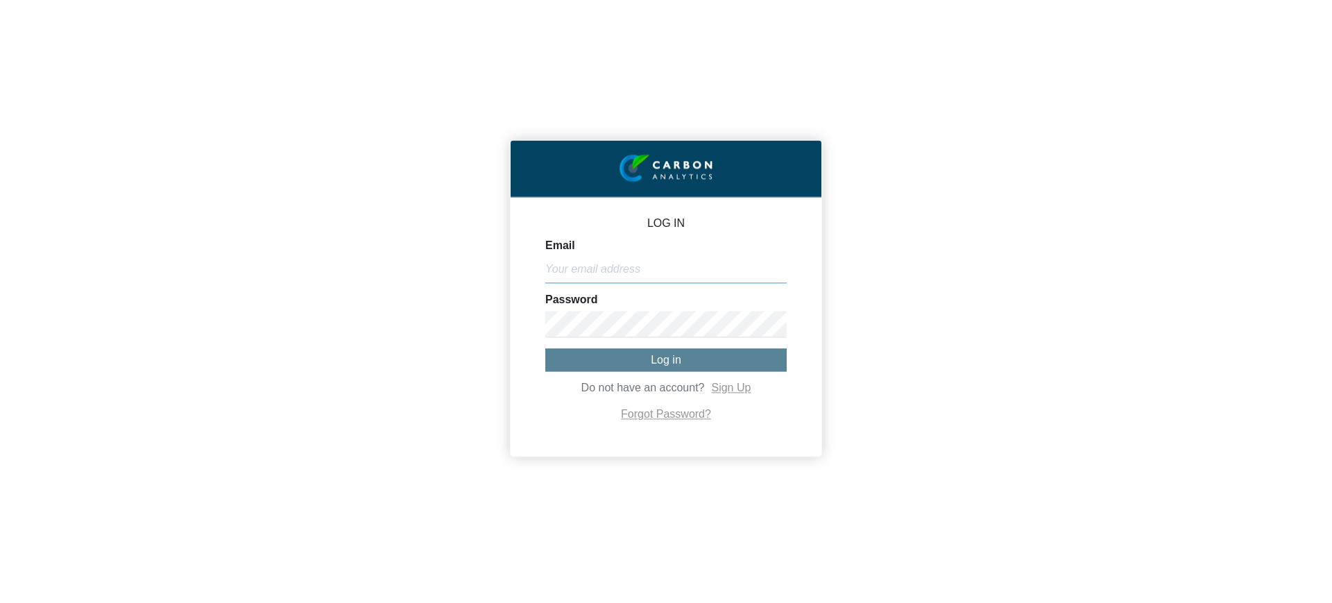
type input "[PERSON_NAME][EMAIL_ADDRESS][DOMAIN_NAME]"
